Goal: Task Accomplishment & Management: Manage account settings

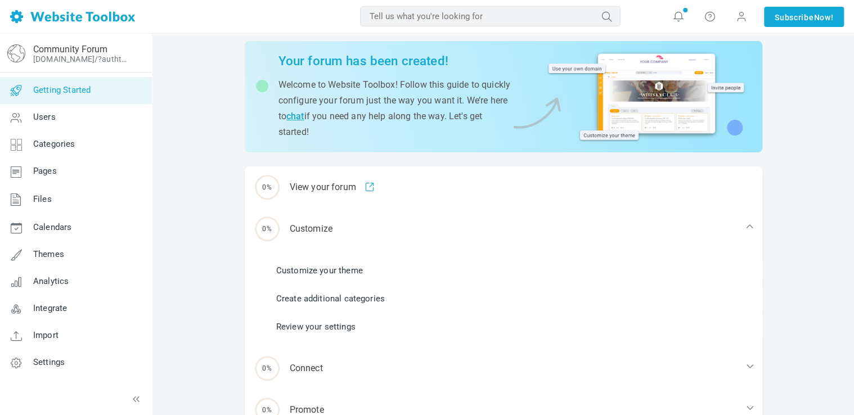
scroll to position [56, 0]
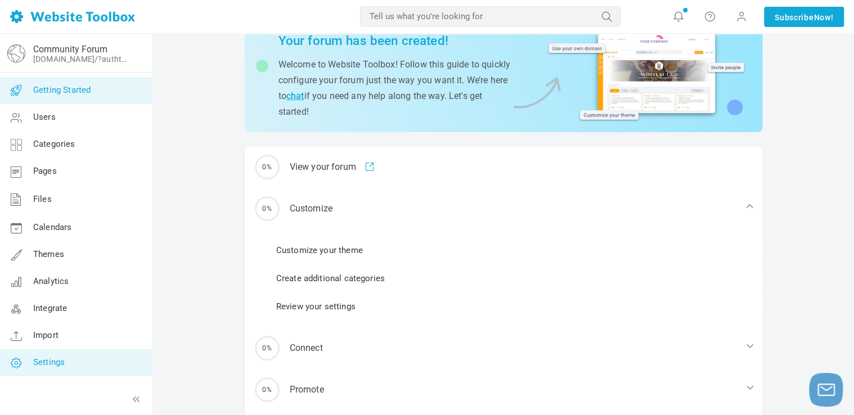
click at [68, 361] on link "Settings" at bounding box center [75, 362] width 153 height 27
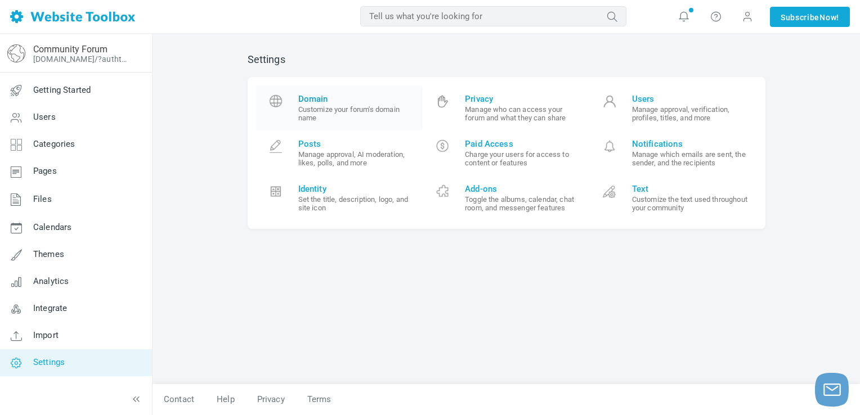
click at [317, 107] on small "Customize your forum's domain name" at bounding box center [356, 113] width 116 height 17
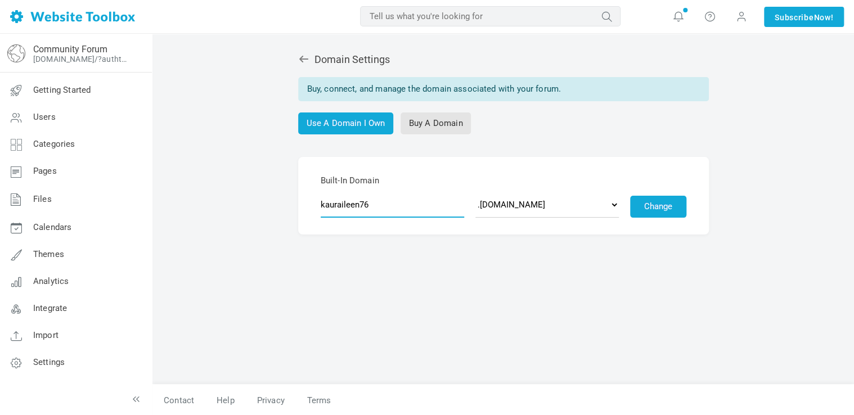
click at [400, 216] on input "kauraileen76" at bounding box center [393, 205] width 144 height 26
click at [395, 212] on input "text" at bounding box center [393, 205] width 144 height 26
click at [570, 210] on select ".discussion.community .community.chat .forumchitchat.com .discussioncommunity.c…" at bounding box center [548, 205] width 144 height 26
select select "forumcommunity.co.uk"
click at [476, 192] on select ".discussion.community .community.chat .forumchitchat.com .discussioncommunity.c…" at bounding box center [548, 205] width 144 height 26
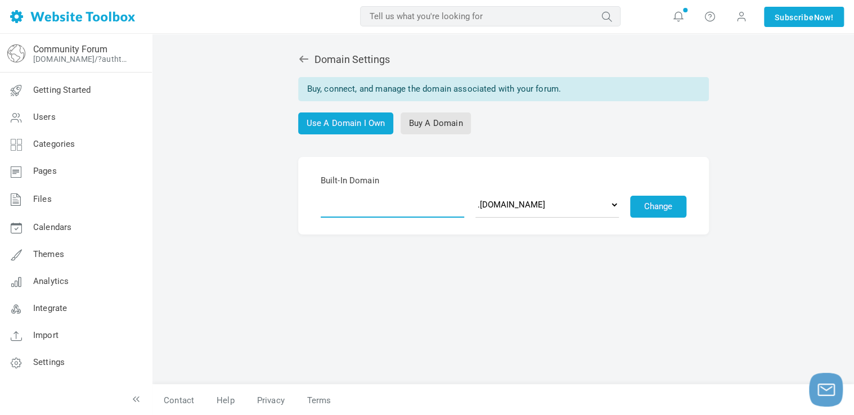
click at [387, 204] on input "text" at bounding box center [393, 205] width 144 height 26
click at [347, 209] on input "text" at bounding box center [393, 205] width 144 height 26
click at [515, 208] on select ".discussion.community .community.chat .forumchitchat.com .discussioncommunity.c…" at bounding box center [548, 205] width 144 height 26
